Goal: Check status

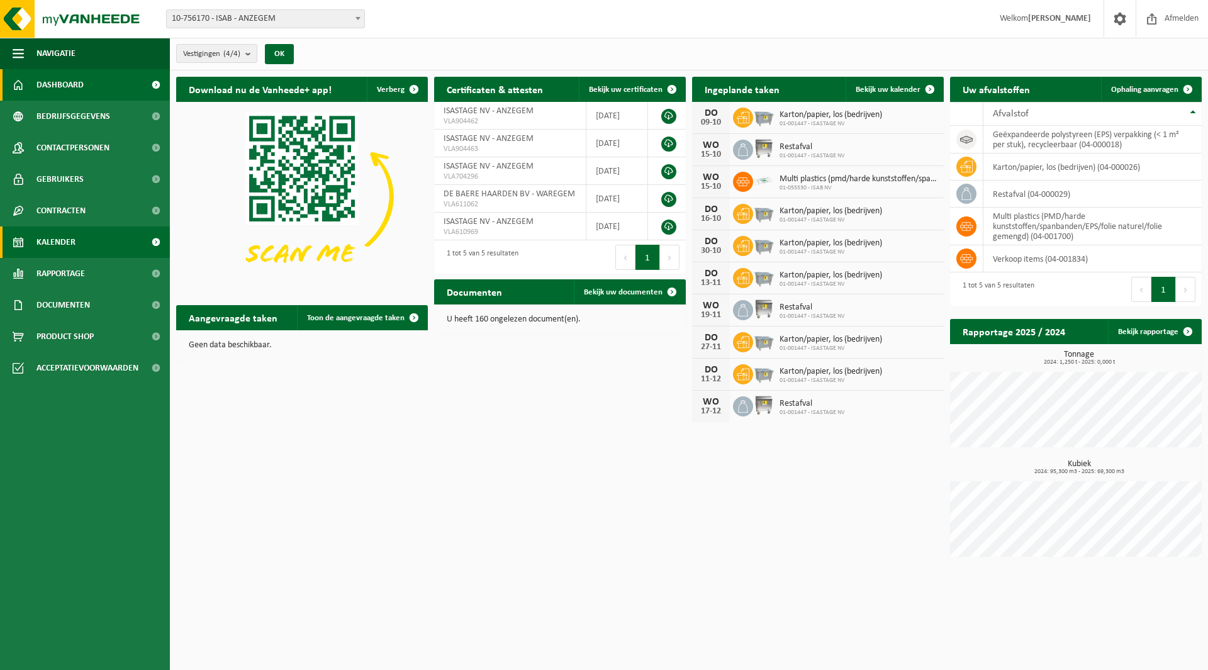
click at [47, 239] on span "Kalender" at bounding box center [55, 241] width 39 height 31
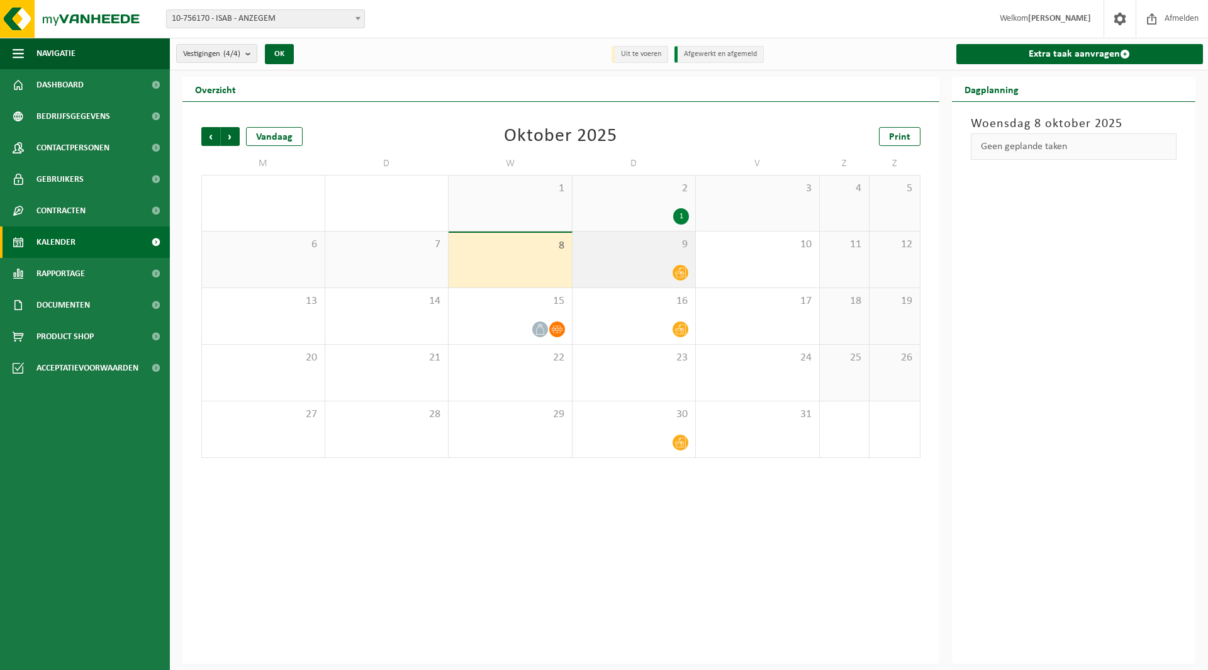
click at [617, 261] on div "9" at bounding box center [634, 260] width 123 height 56
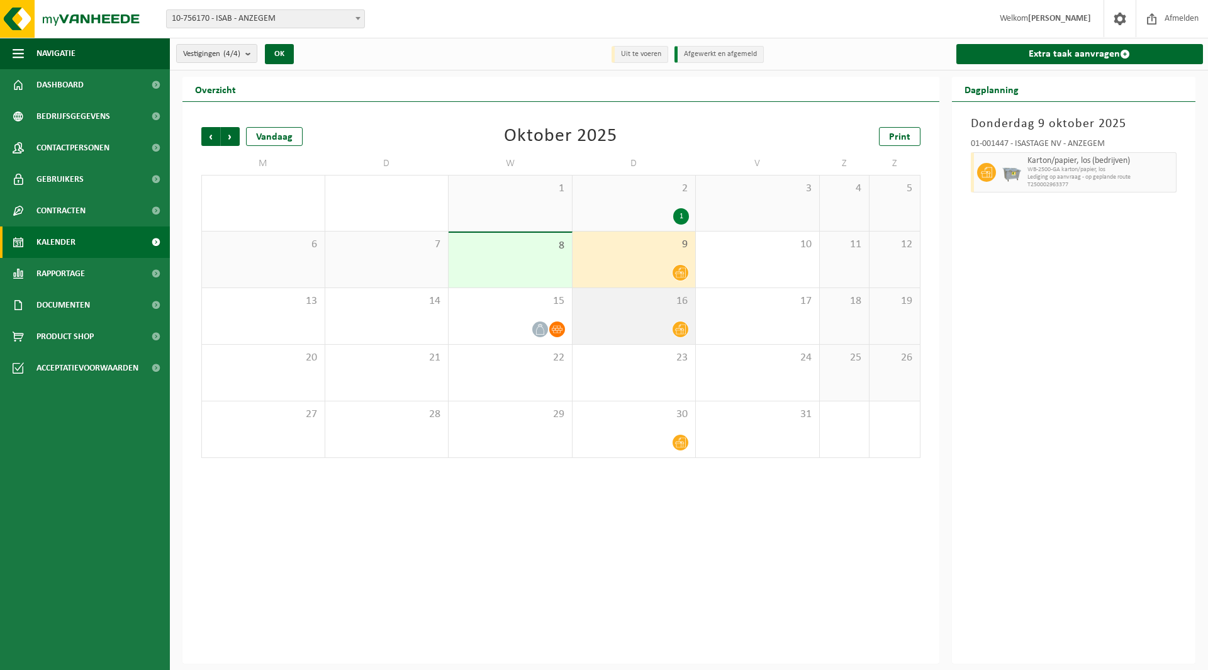
click at [620, 316] on div "16" at bounding box center [634, 316] width 123 height 56
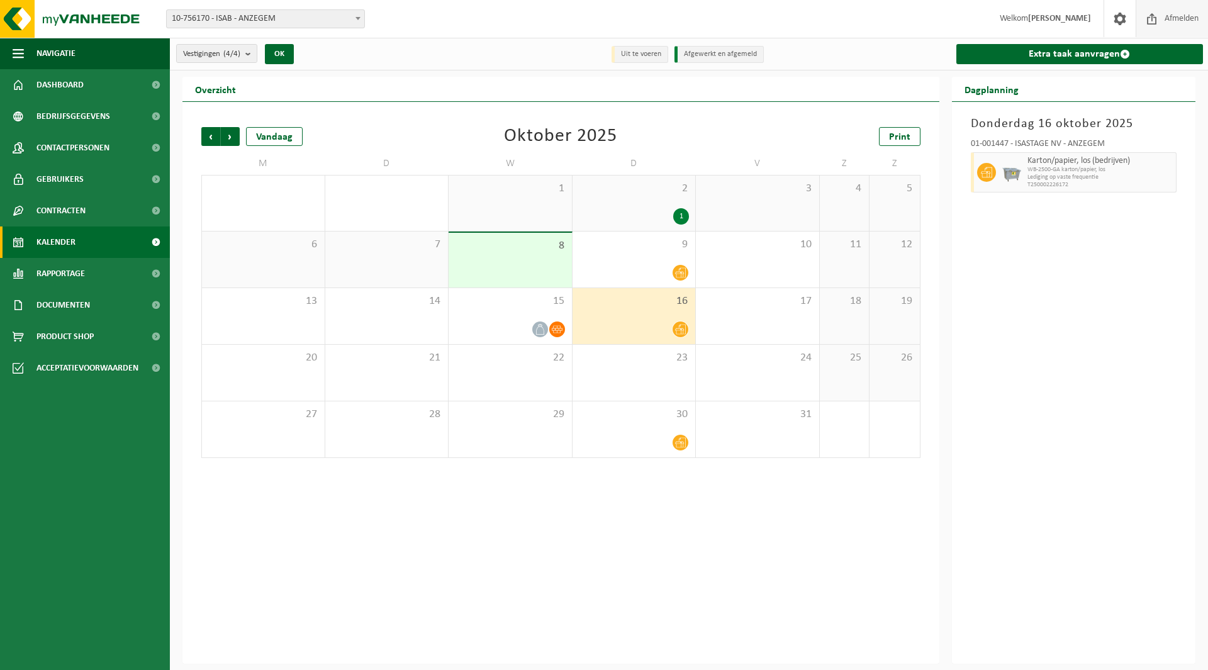
click at [1190, 21] on span "Afmelden" at bounding box center [1181, 18] width 40 height 37
